Goal: Communication & Community: Connect with others

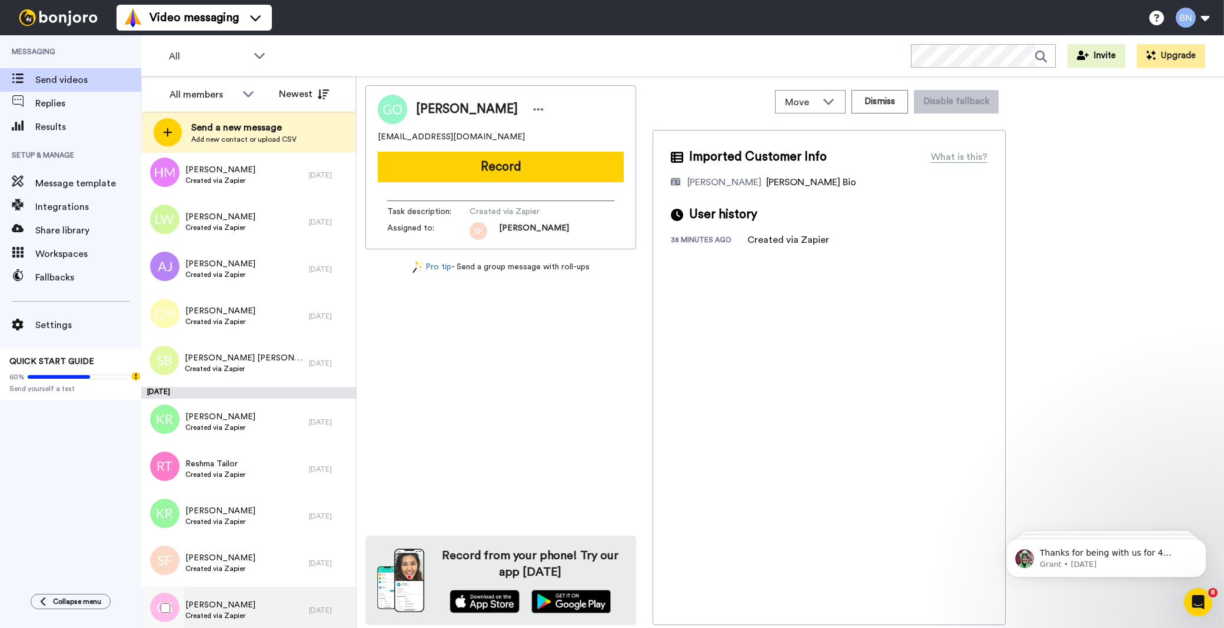
scroll to position [4078, 0]
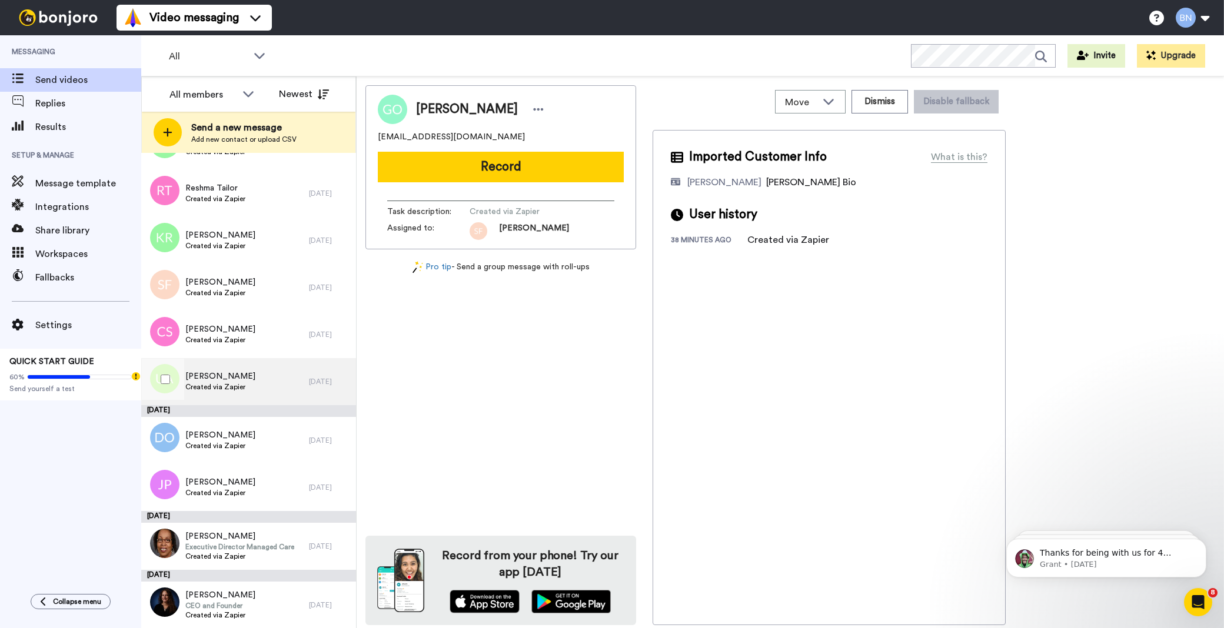
click at [279, 381] on div "Uzy Asghar Created via Zapier" at bounding box center [225, 381] width 168 height 47
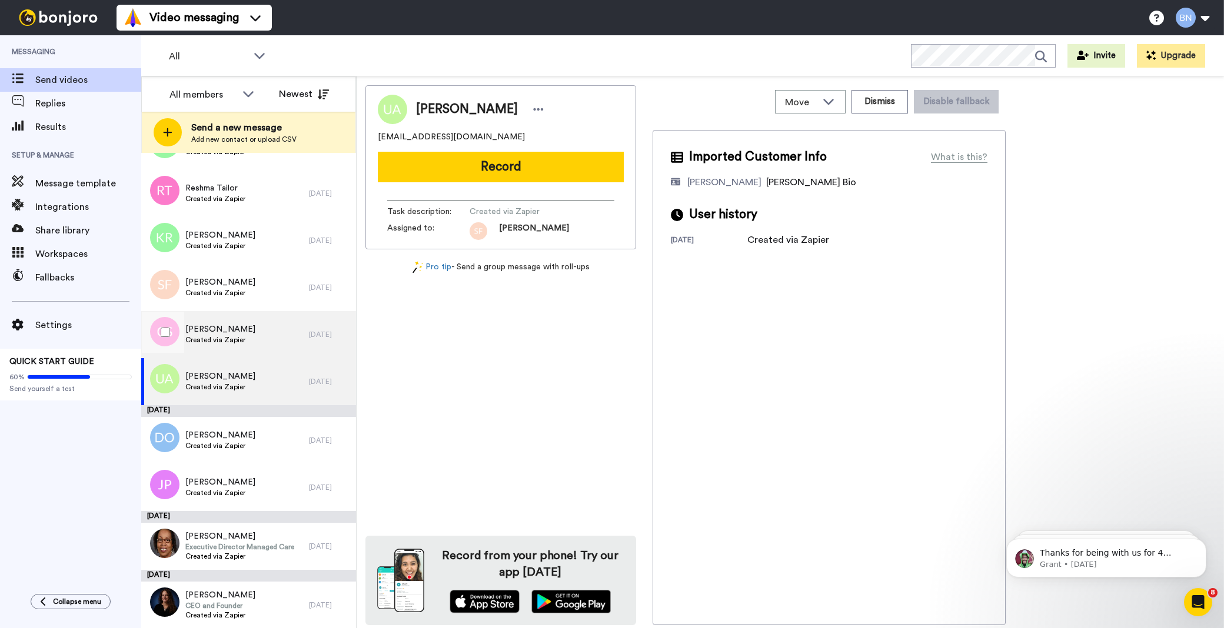
click at [250, 337] on div "Claire Savage Created via Zapier" at bounding box center [225, 334] width 168 height 47
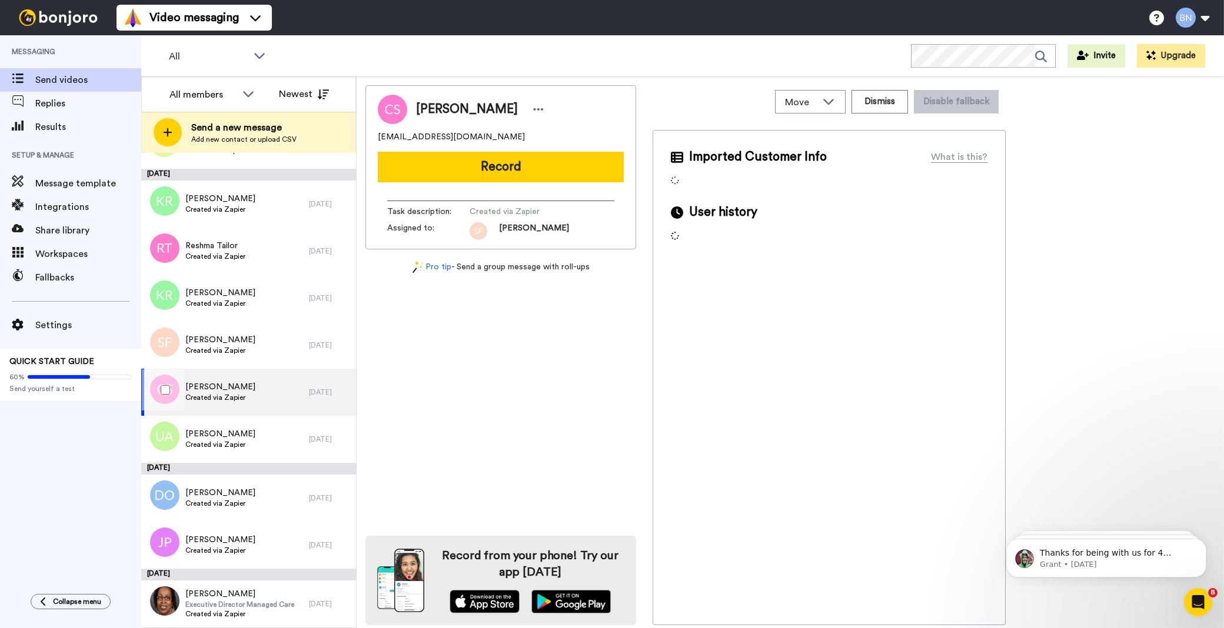
scroll to position [3990, 0]
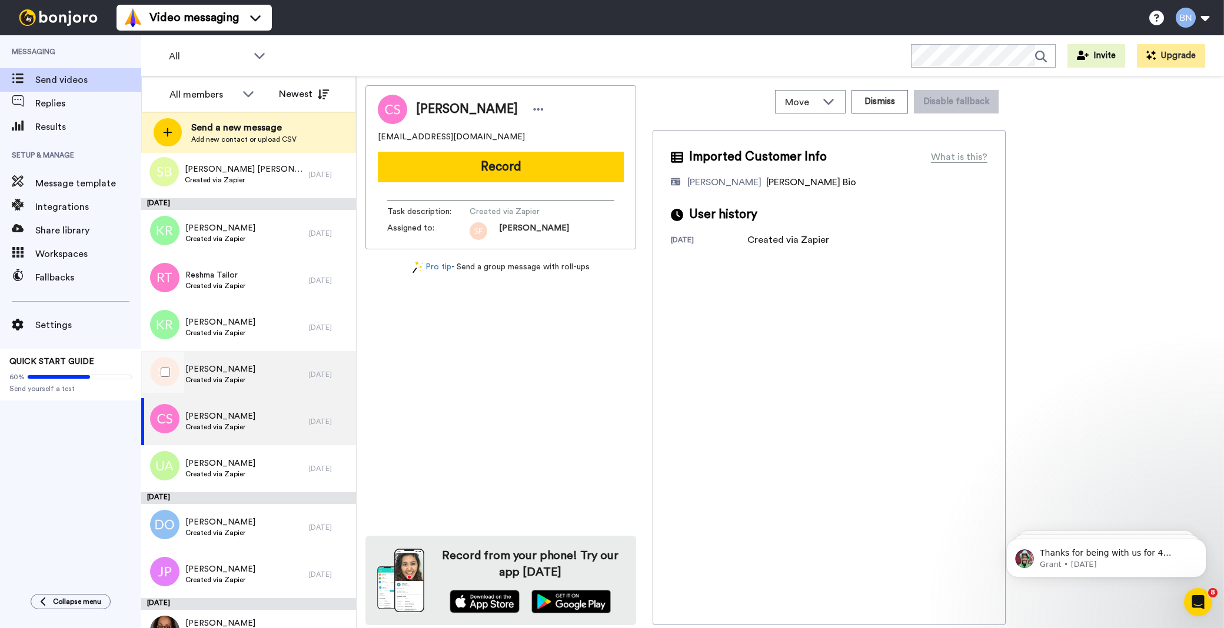
click at [251, 383] on div "Sally Fairfax Created via Zapier" at bounding box center [225, 374] width 168 height 47
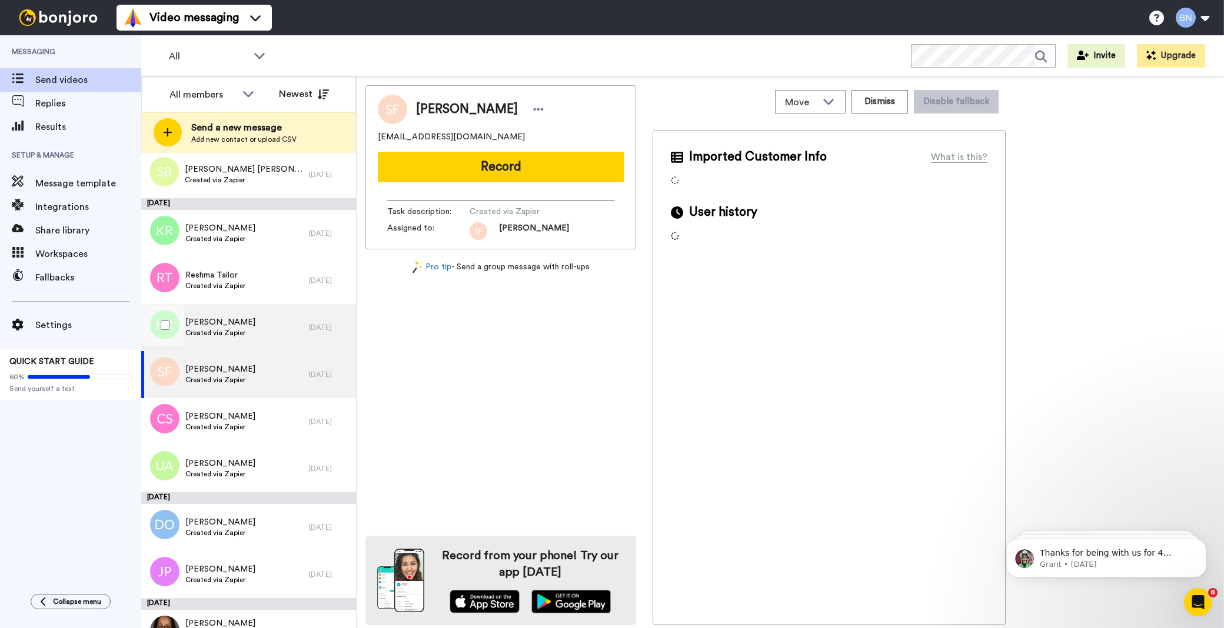
click at [280, 334] on div "Kerri Reynolds Created via Zapier" at bounding box center [225, 327] width 168 height 47
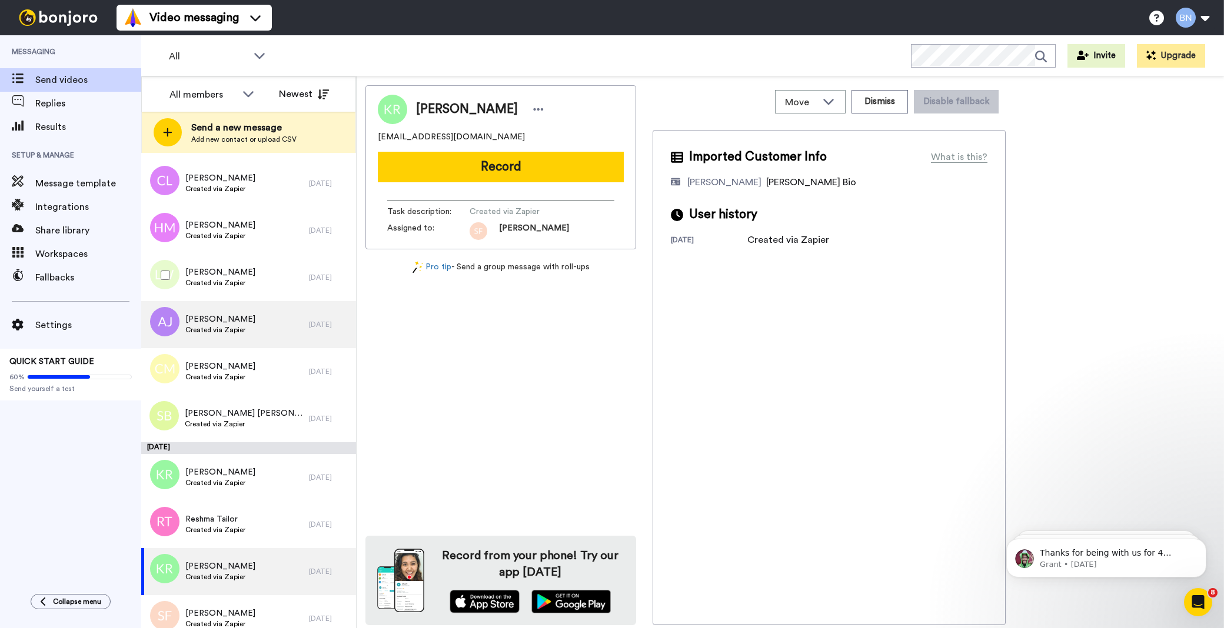
scroll to position [3729, 0]
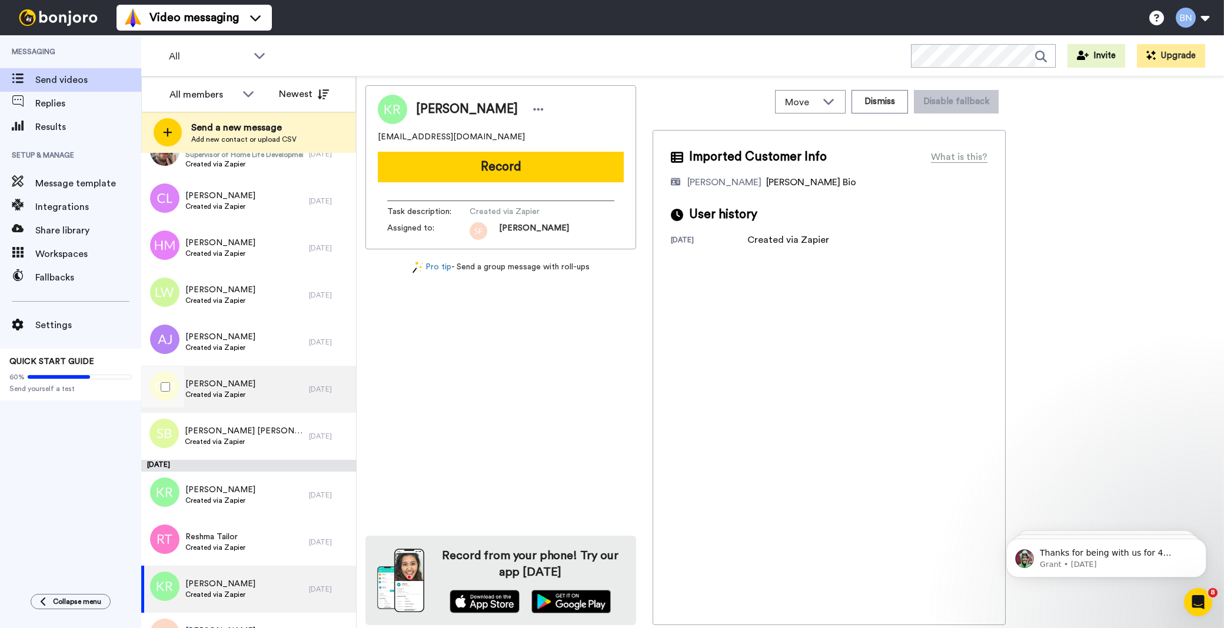
click at [215, 397] on span "Created via Zapier" at bounding box center [220, 394] width 70 height 9
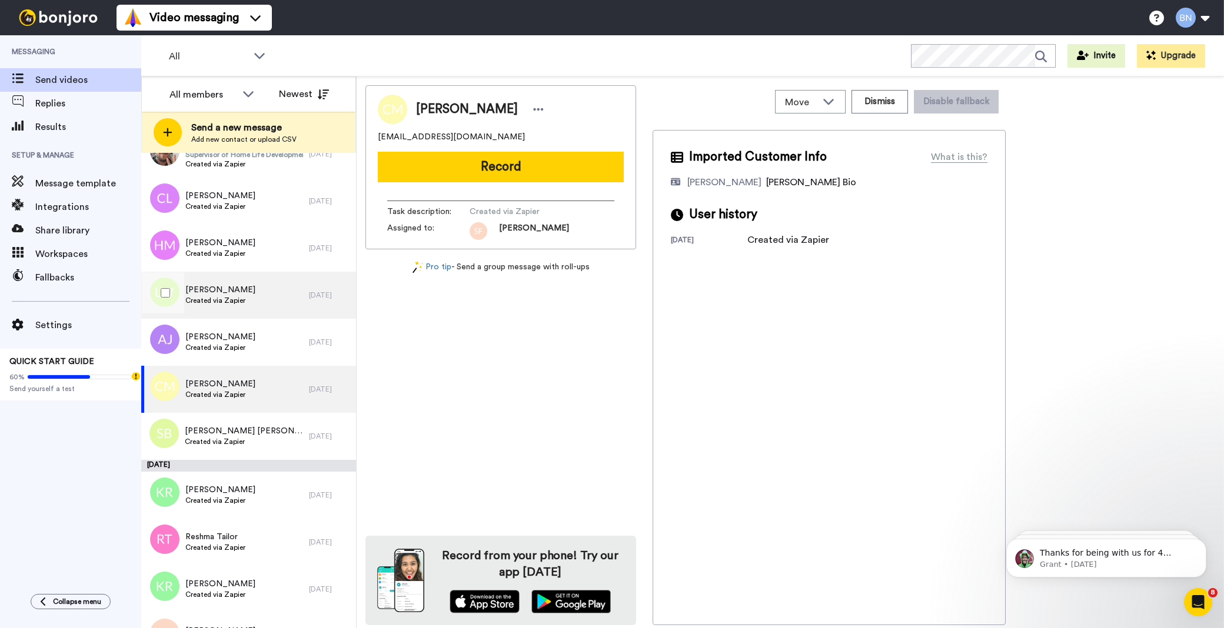
click at [257, 298] on div "Larar Wade Created via Zapier" at bounding box center [225, 295] width 168 height 47
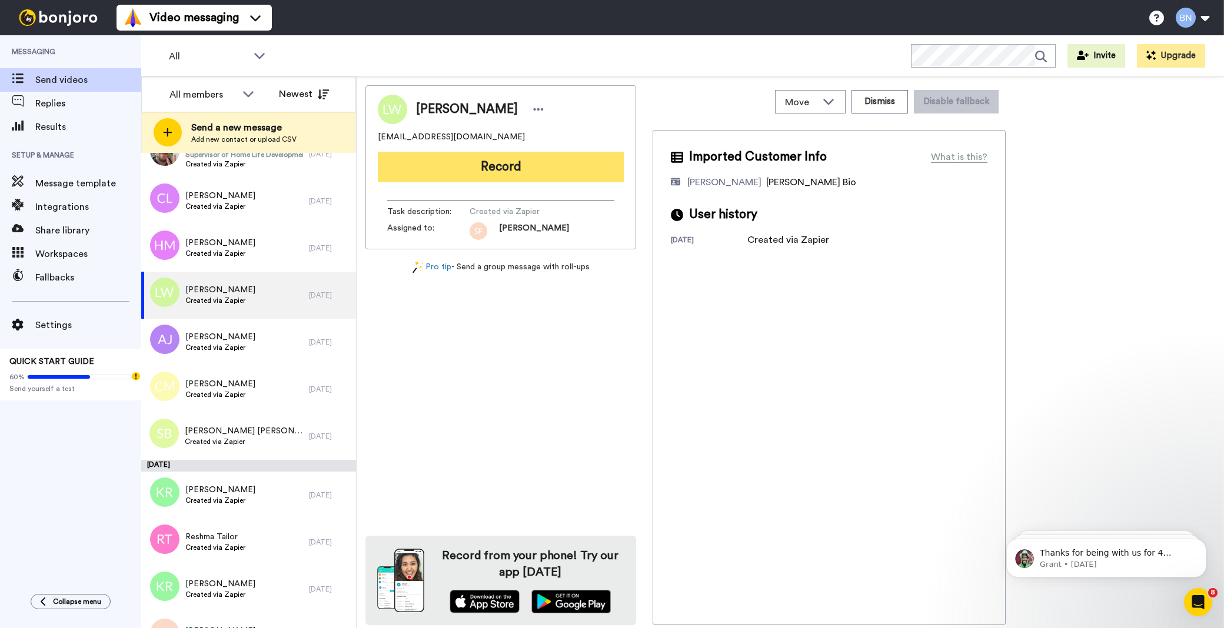
click at [525, 168] on button "Record" at bounding box center [501, 167] width 246 height 31
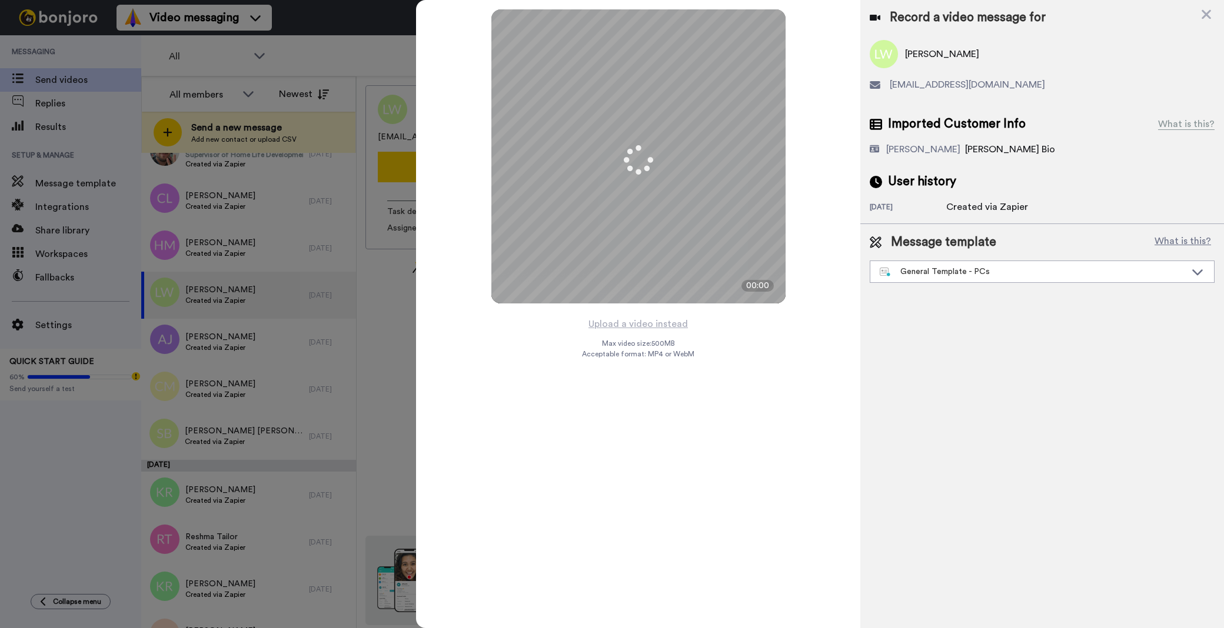
click at [1000, 287] on div "Message template What is this? General Template - PCs Book a Call with Bruce Bo…" at bounding box center [1042, 258] width 364 height 68
click at [1000, 273] on div "General Template - PCs" at bounding box center [1033, 272] width 306 height 12
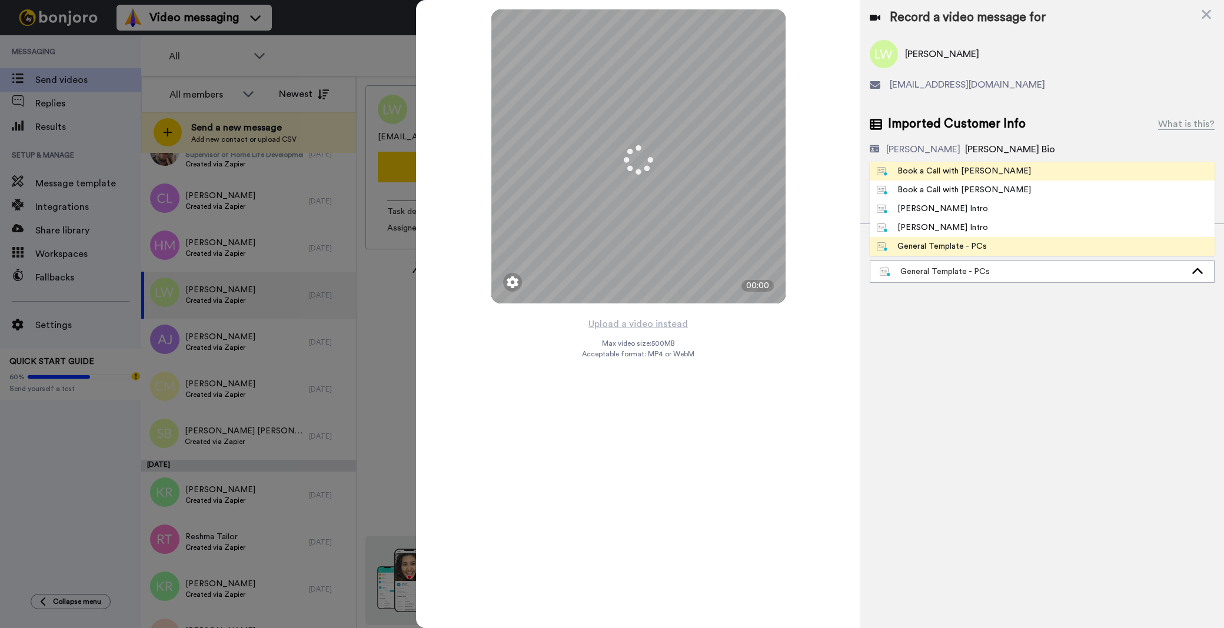
click at [1000, 173] on li "Book a Call with Bruce" at bounding box center [1042, 171] width 345 height 19
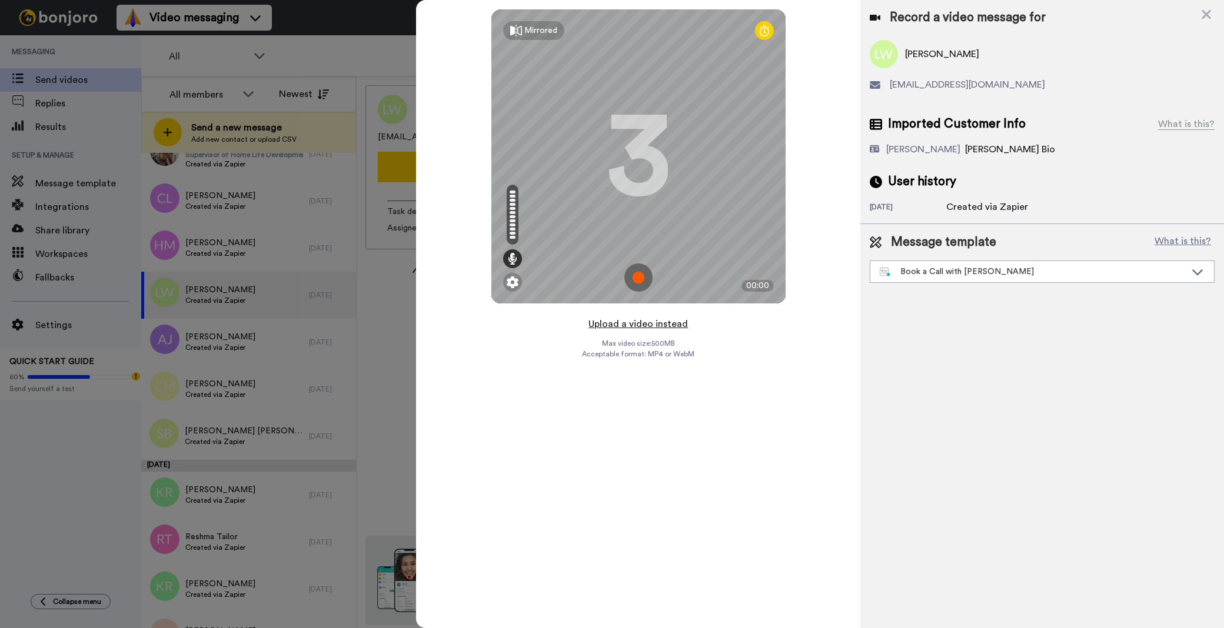
click at [650, 318] on button "Upload a video instead" at bounding box center [638, 324] width 106 height 15
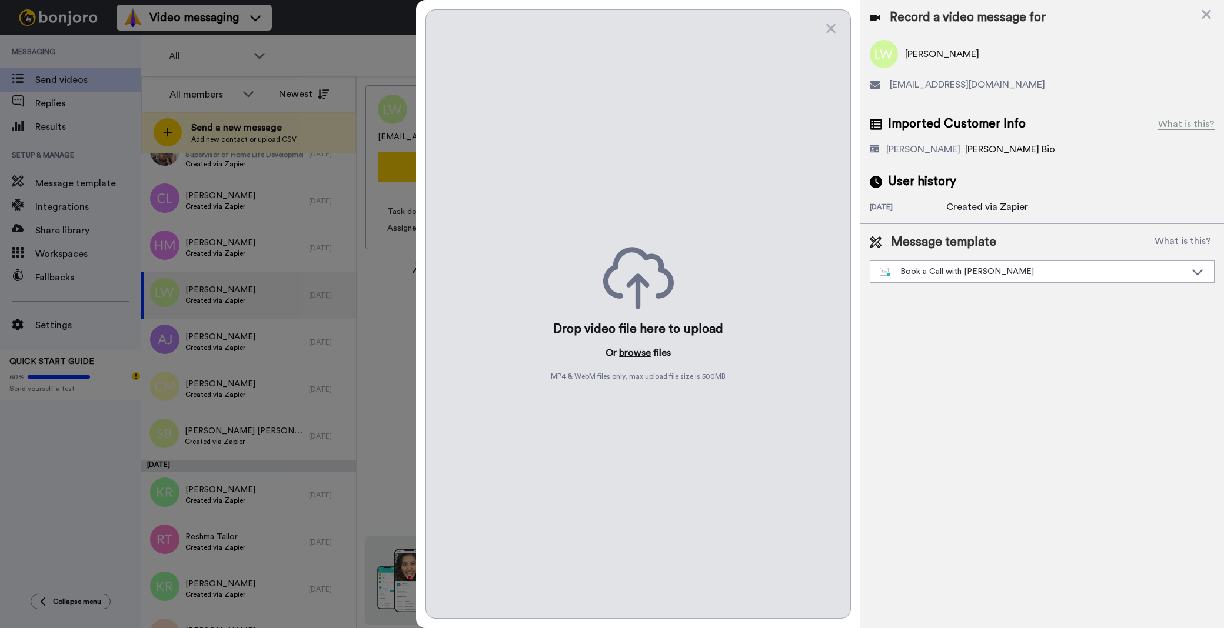
click at [645, 349] on button "browse" at bounding box center [635, 353] width 32 height 14
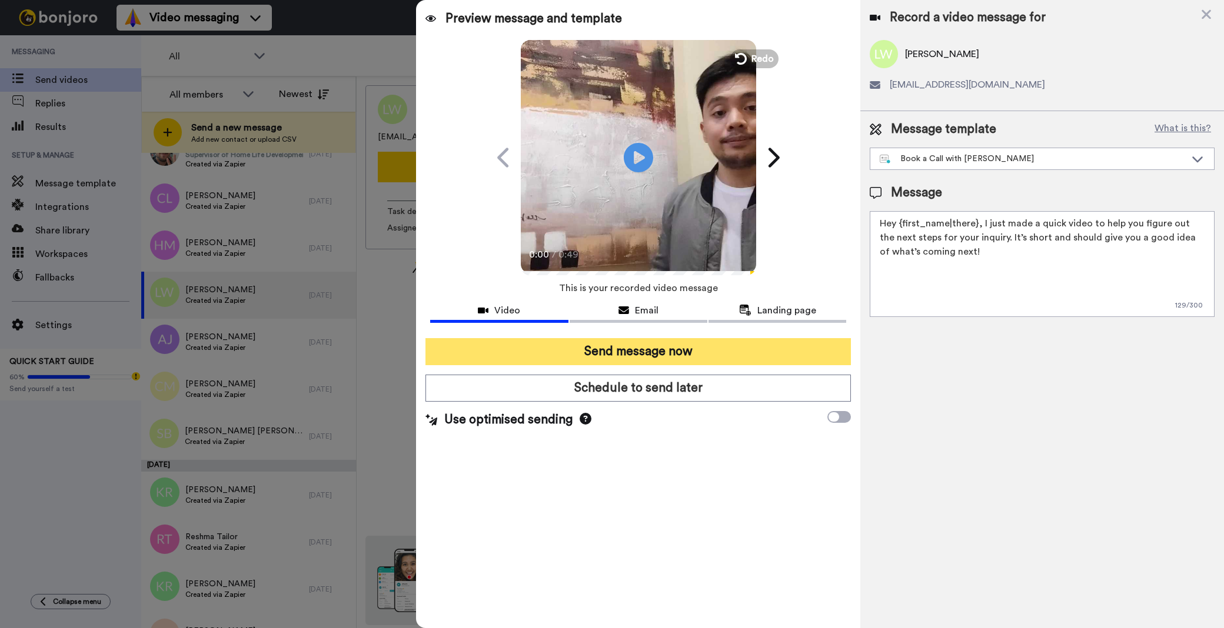
click at [608, 350] on button "Send message now" at bounding box center [637, 351] width 425 height 27
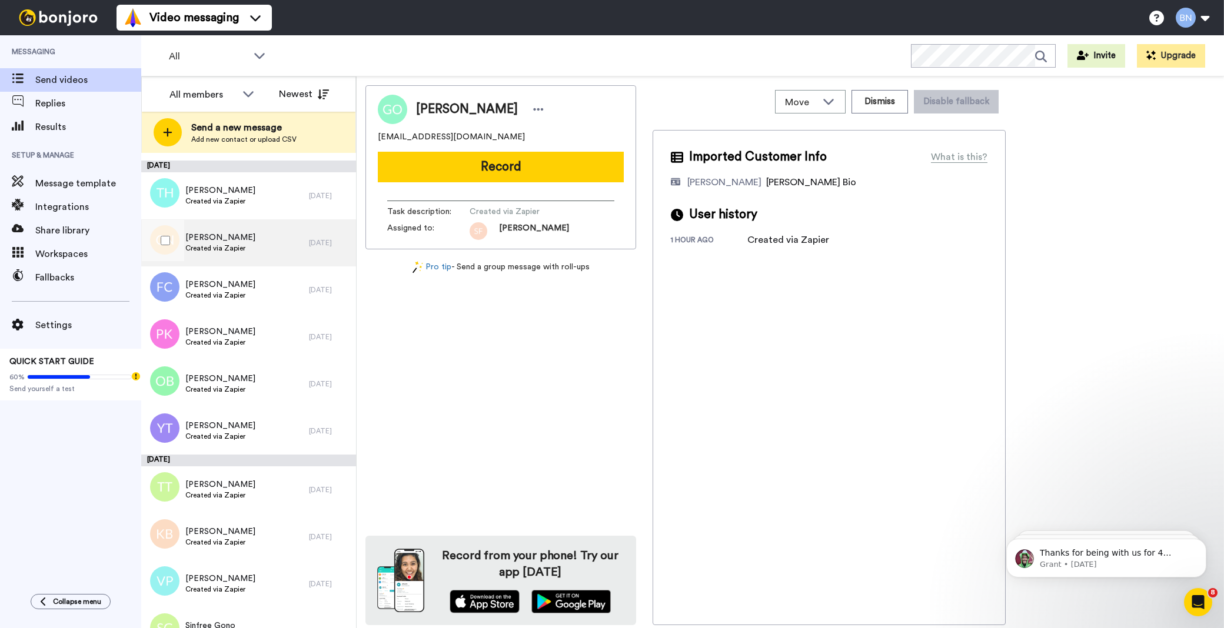
scroll to position [3647, 0]
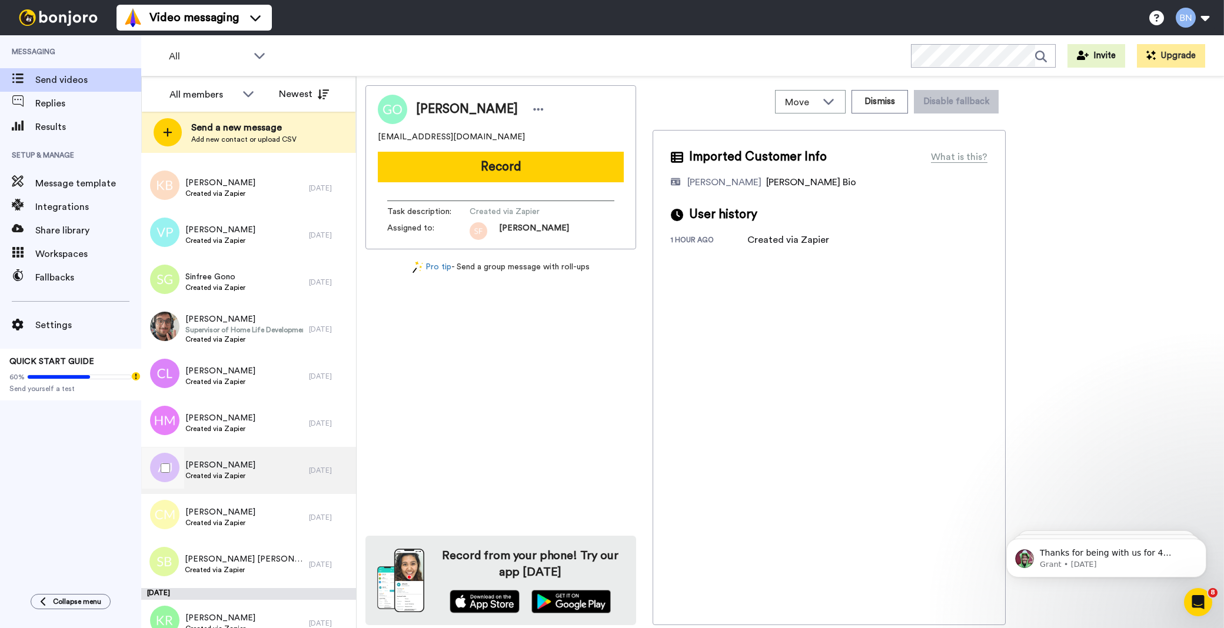
click at [275, 471] on div "Amy Johnson Created via Zapier" at bounding box center [225, 470] width 168 height 47
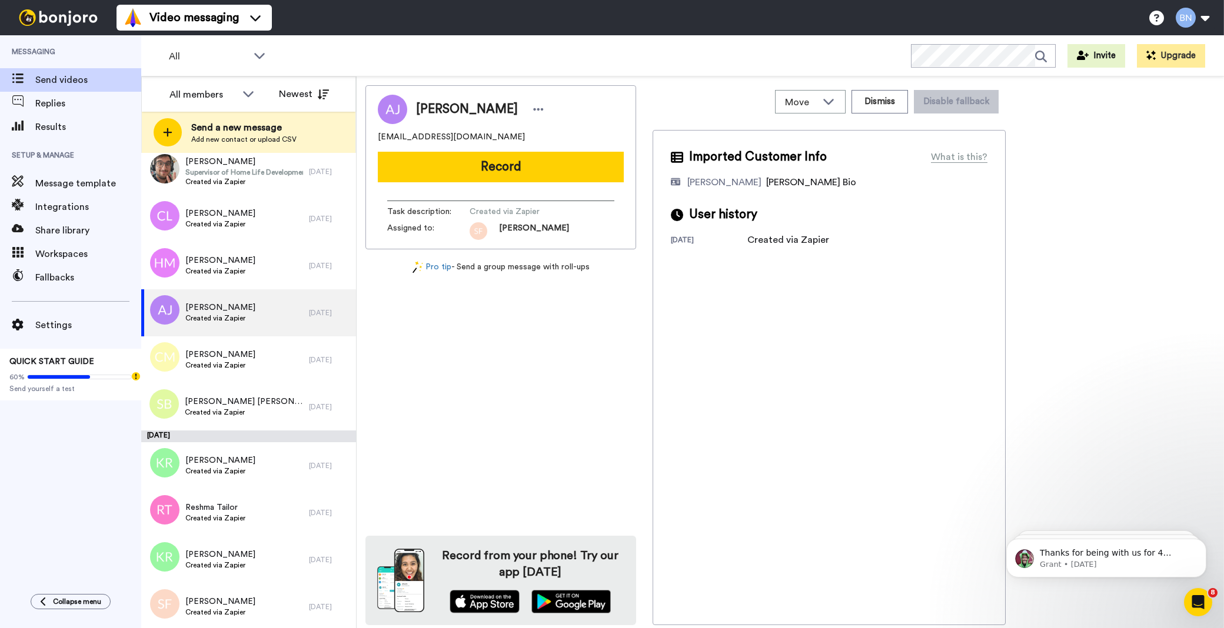
scroll to position [3776, 0]
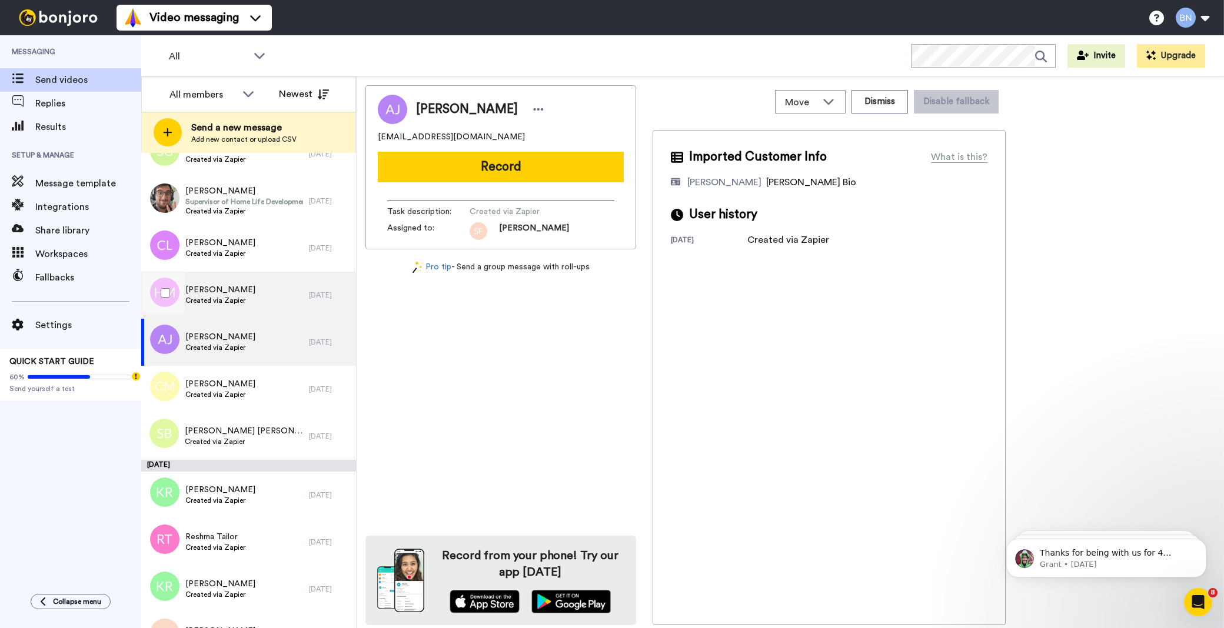
click at [229, 313] on div "Hannah Mitchell Created via Zapier" at bounding box center [225, 295] width 168 height 47
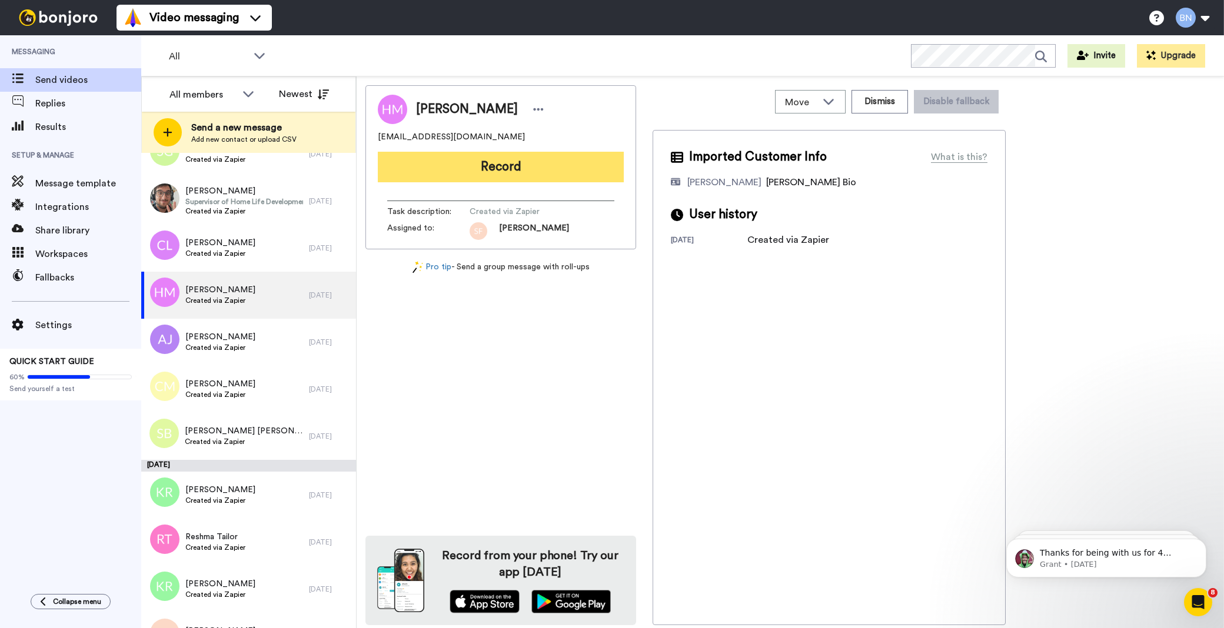
click at [528, 167] on button "Record" at bounding box center [501, 167] width 246 height 31
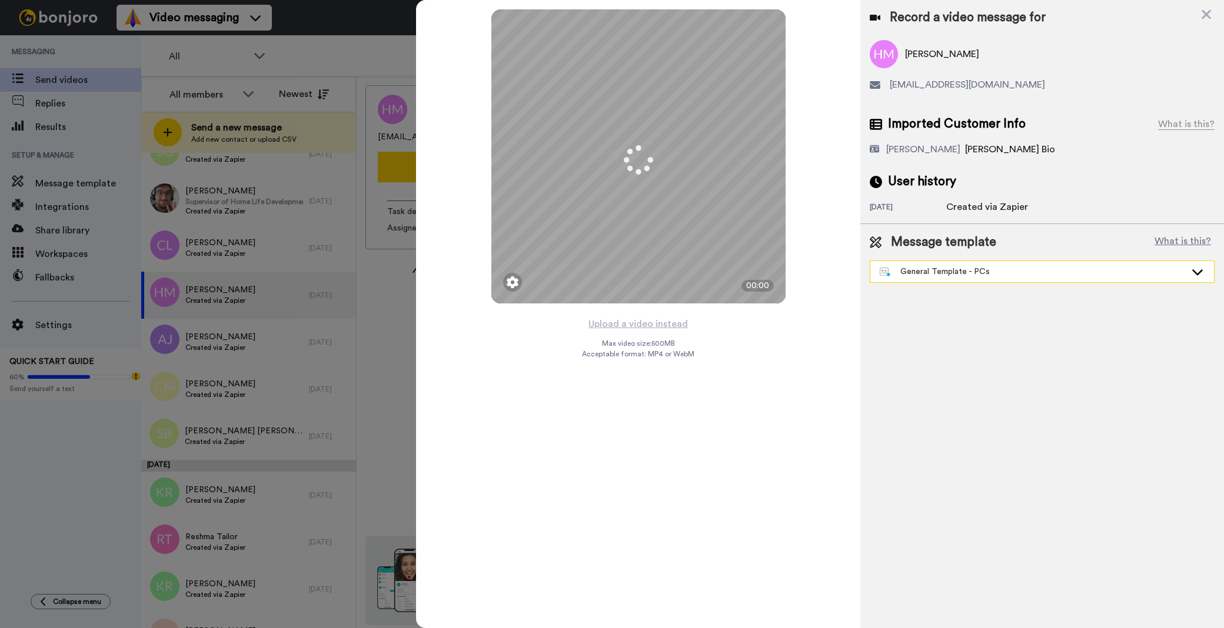
click at [968, 261] on div "General Template - PCs" at bounding box center [1042, 272] width 345 height 22
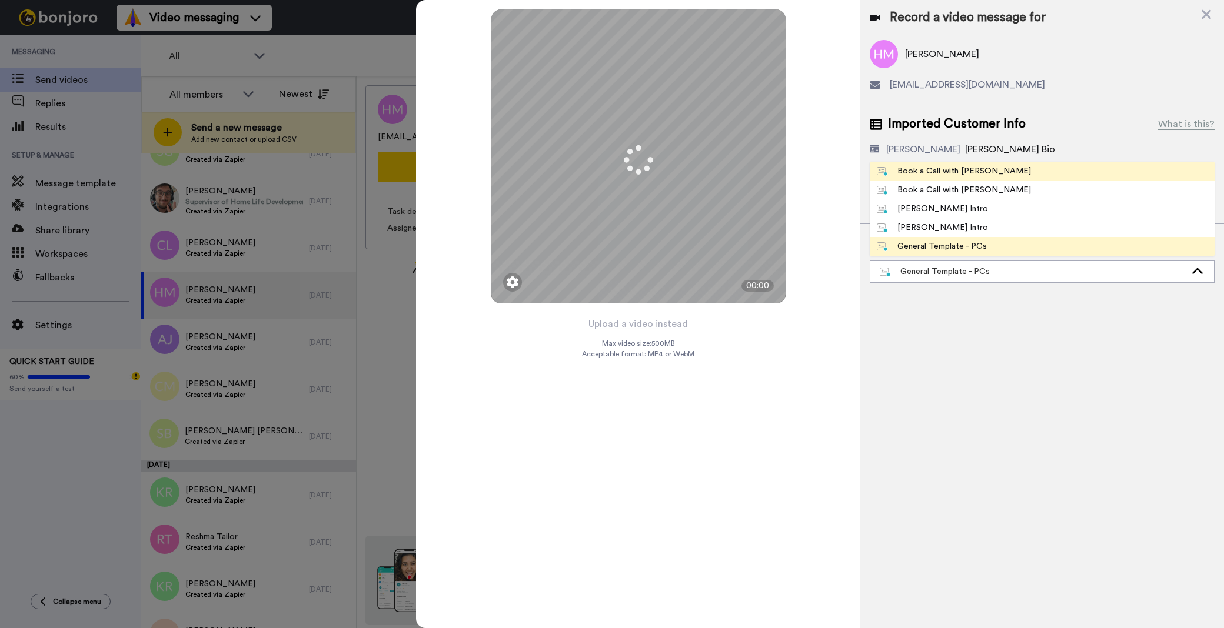
click at [983, 166] on span "Book a Call with Bruce" at bounding box center [954, 171] width 168 height 12
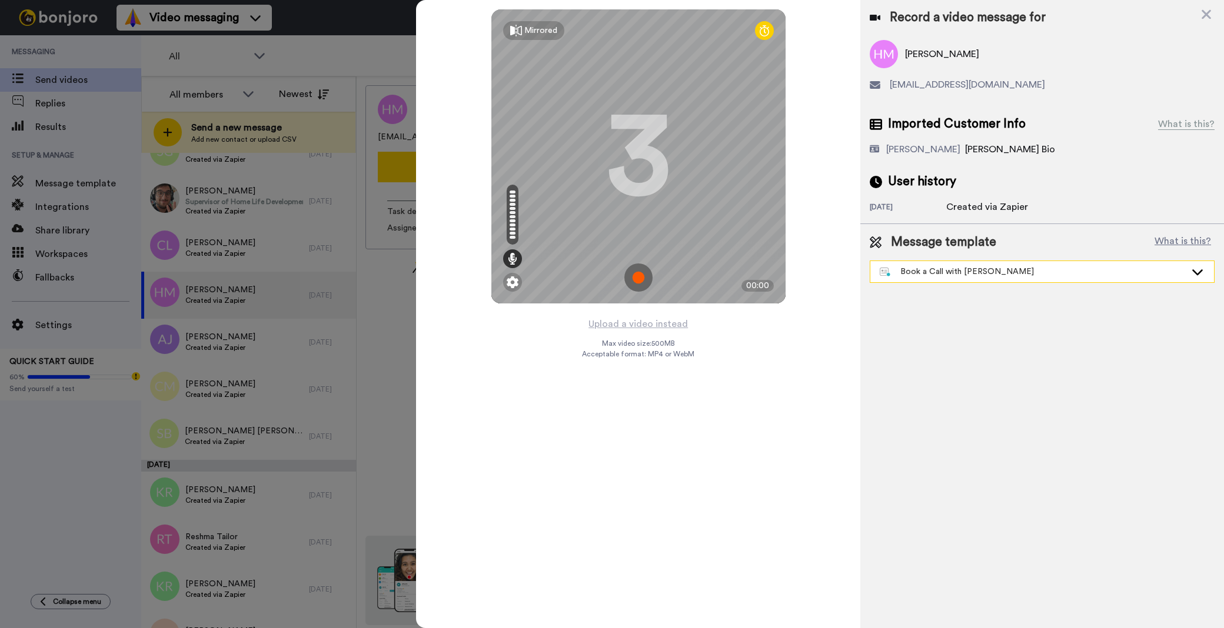
click at [1002, 269] on div "Book a Call with Bruce" at bounding box center [1033, 272] width 306 height 12
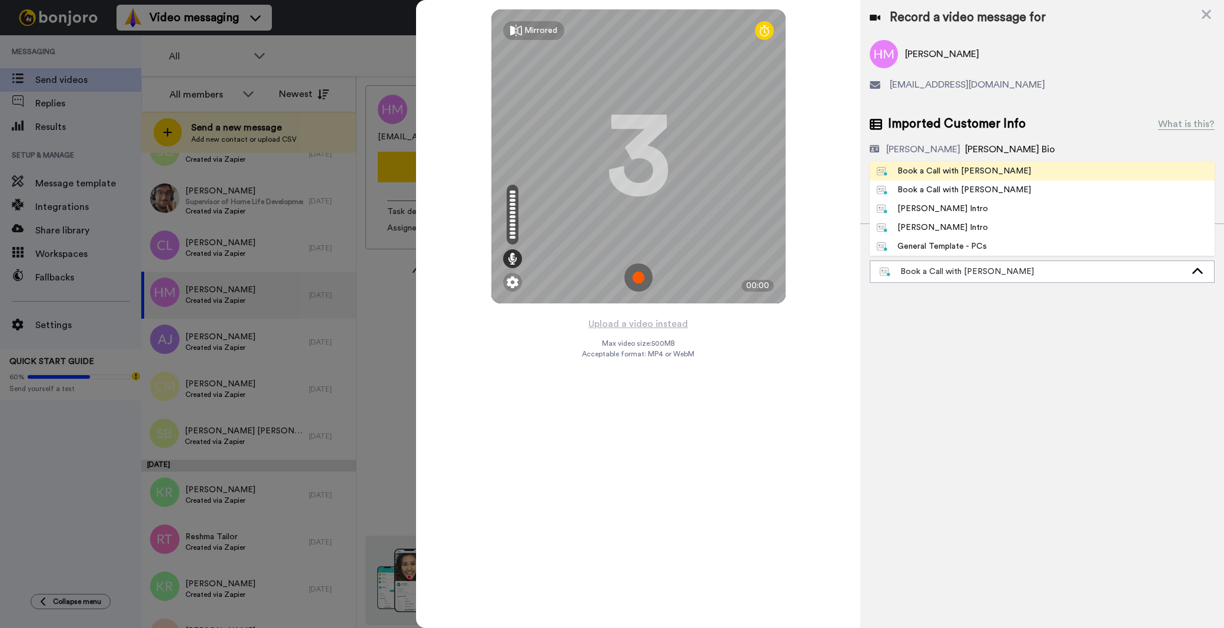
click at [991, 171] on li "Book a Call with Bruce" at bounding box center [1042, 171] width 345 height 19
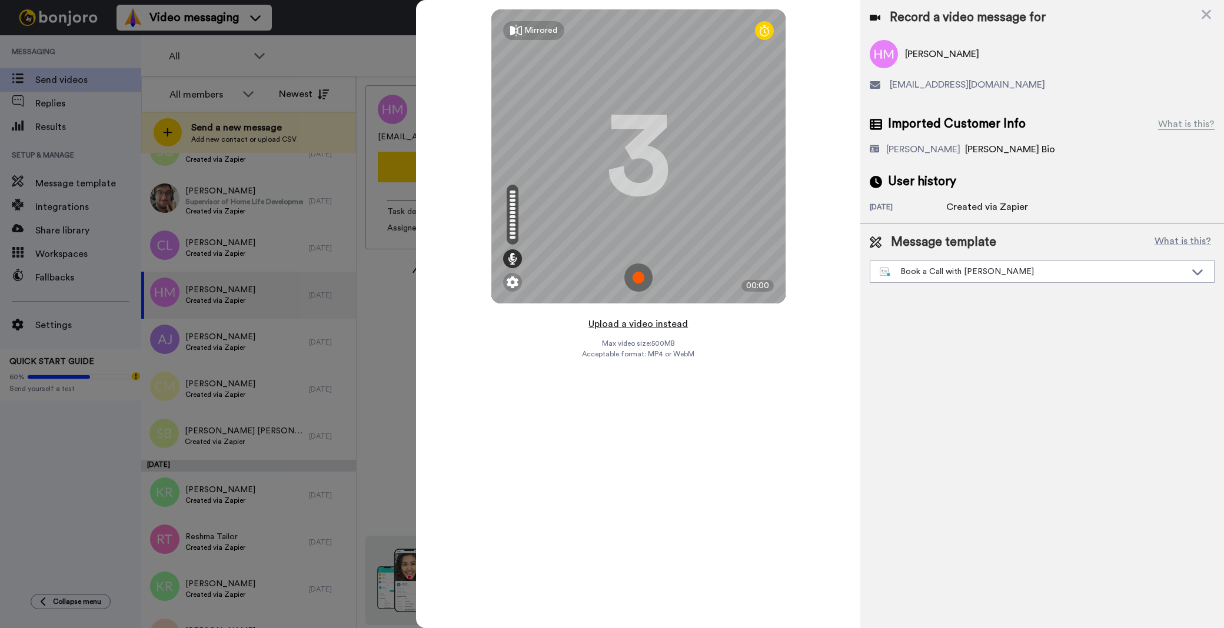
click at [675, 322] on button "Upload a video instead" at bounding box center [638, 324] width 106 height 15
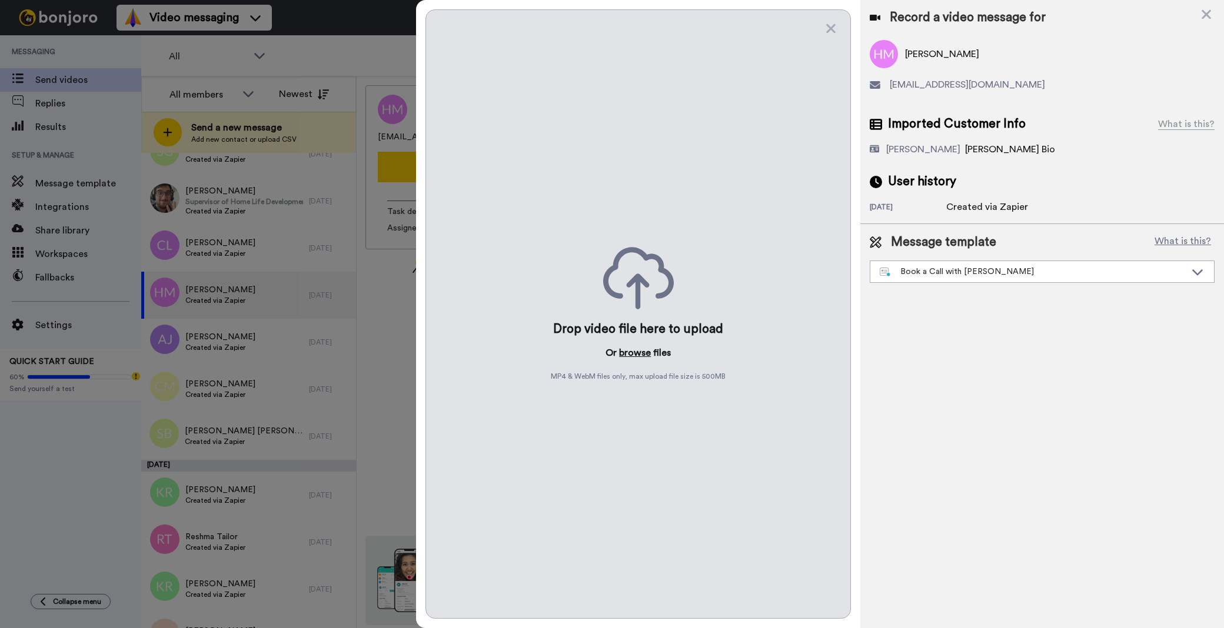
click at [644, 348] on button "browse" at bounding box center [635, 353] width 32 height 14
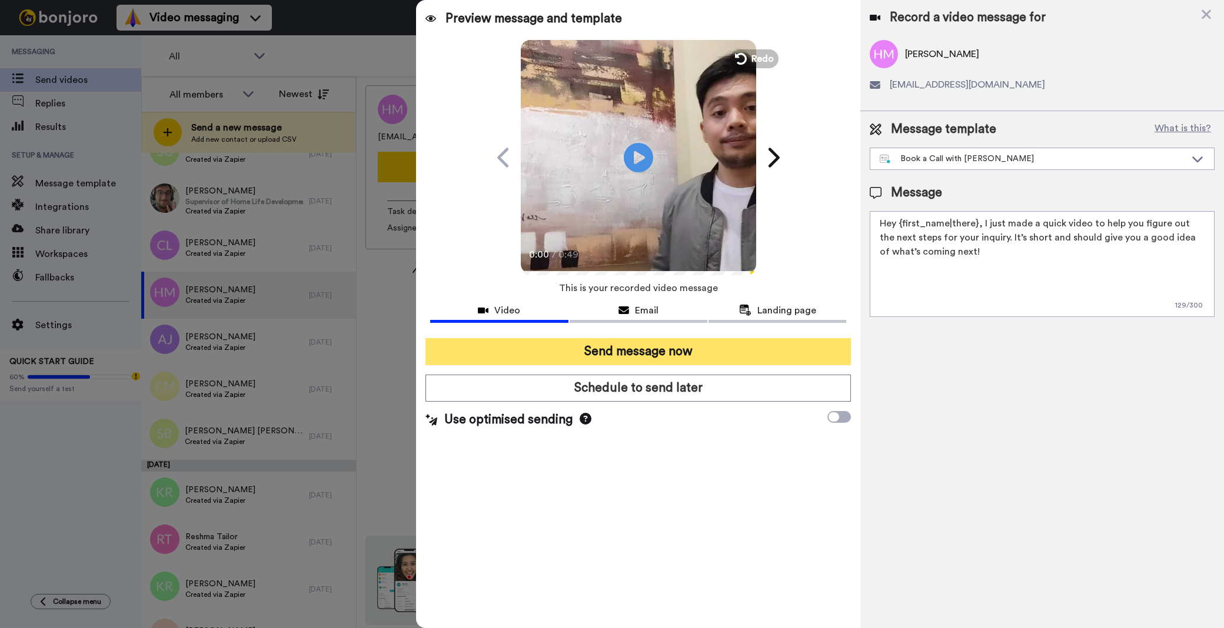
click at [664, 349] on button "Send message now" at bounding box center [637, 351] width 425 height 27
